Goal: Information Seeking & Learning: Learn about a topic

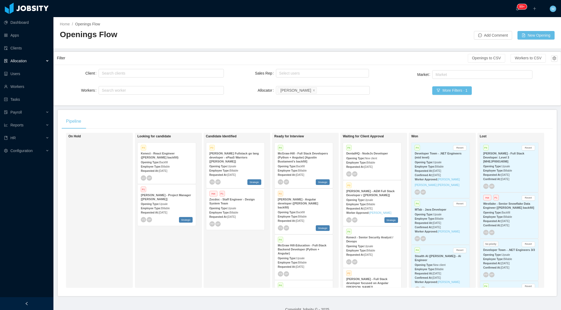
click at [35, 302] on div at bounding box center [26, 303] width 53 height 13
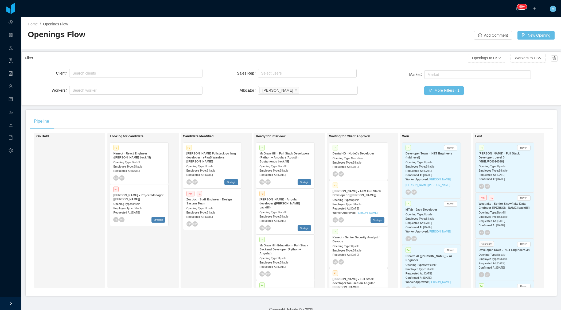
click at [156, 266] on div "Looking for candidate P3 Kenect - React Engineer (Giancarlo Hernandez's backfil…" at bounding box center [147, 210] width 75 height 150
click at [280, 215] on strong "Employee Type:" at bounding box center [270, 216] width 20 height 3
